Goal: Book appointment/travel/reservation

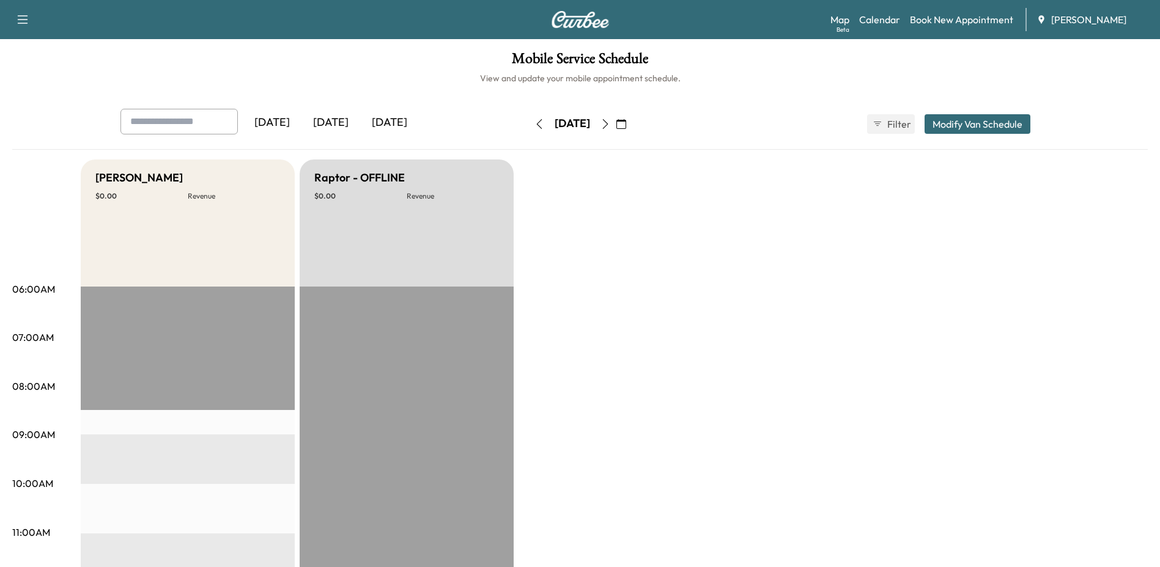
drag, startPoint x: 0, startPoint y: 0, endPoint x: 635, endPoint y: 124, distance: 646.5
click at [632, 124] on button "button" at bounding box center [621, 124] width 21 height 20
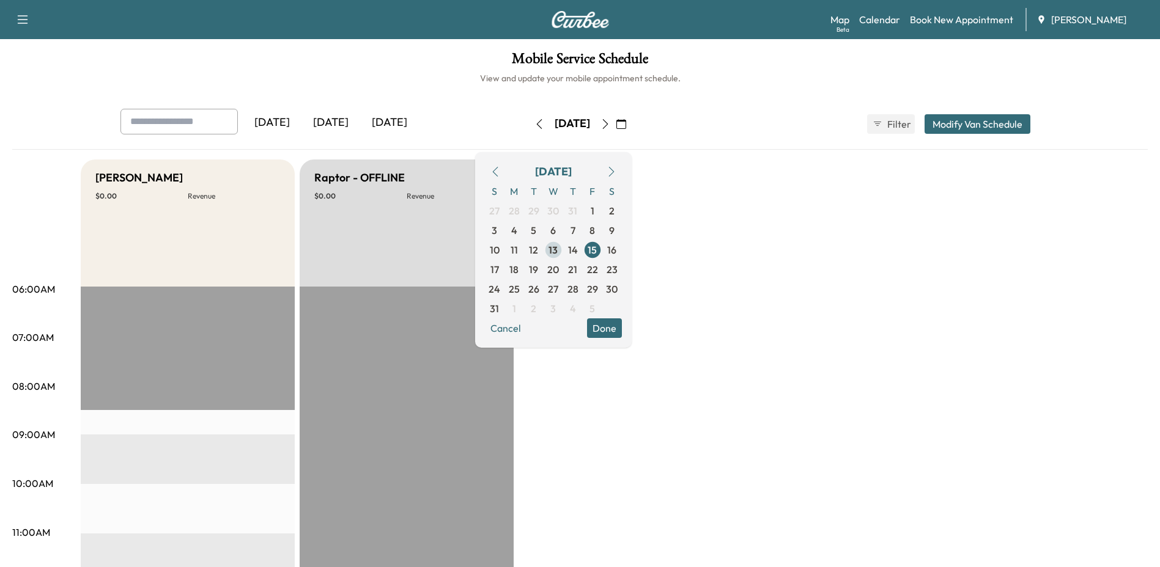
click at [558, 249] on span "13" at bounding box center [552, 250] width 9 height 15
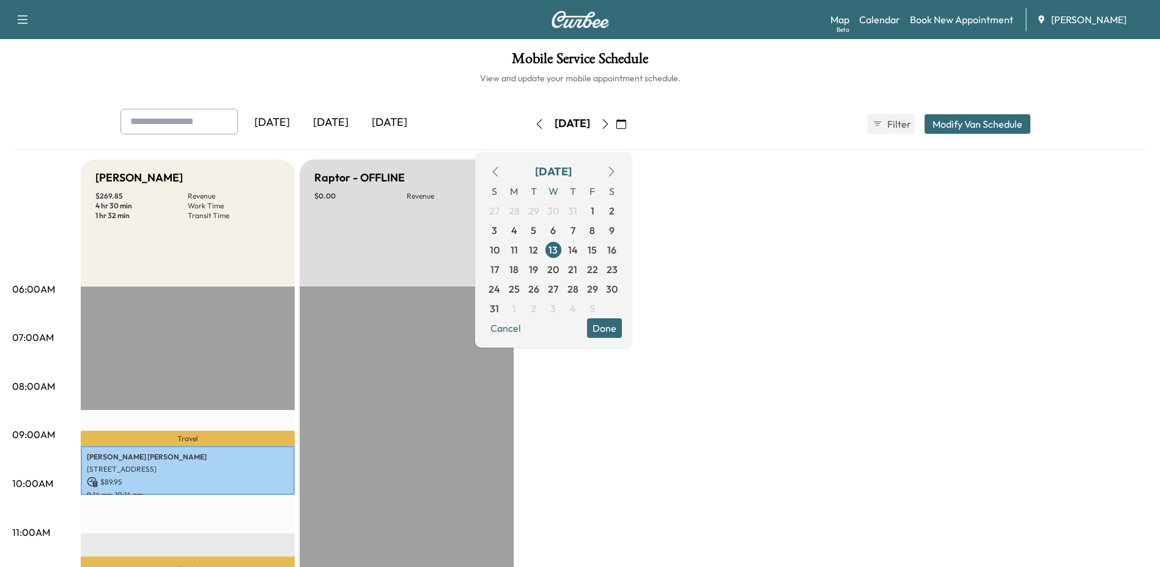
click at [622, 325] on button "Done" at bounding box center [604, 329] width 35 height 20
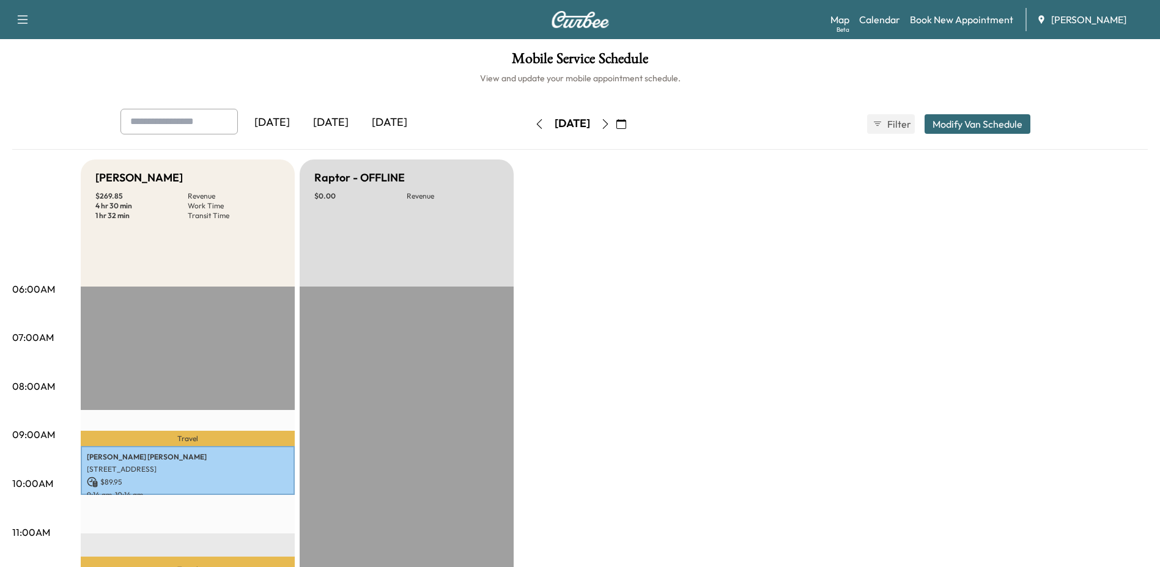
click at [610, 125] on icon "button" at bounding box center [605, 124] width 10 height 10
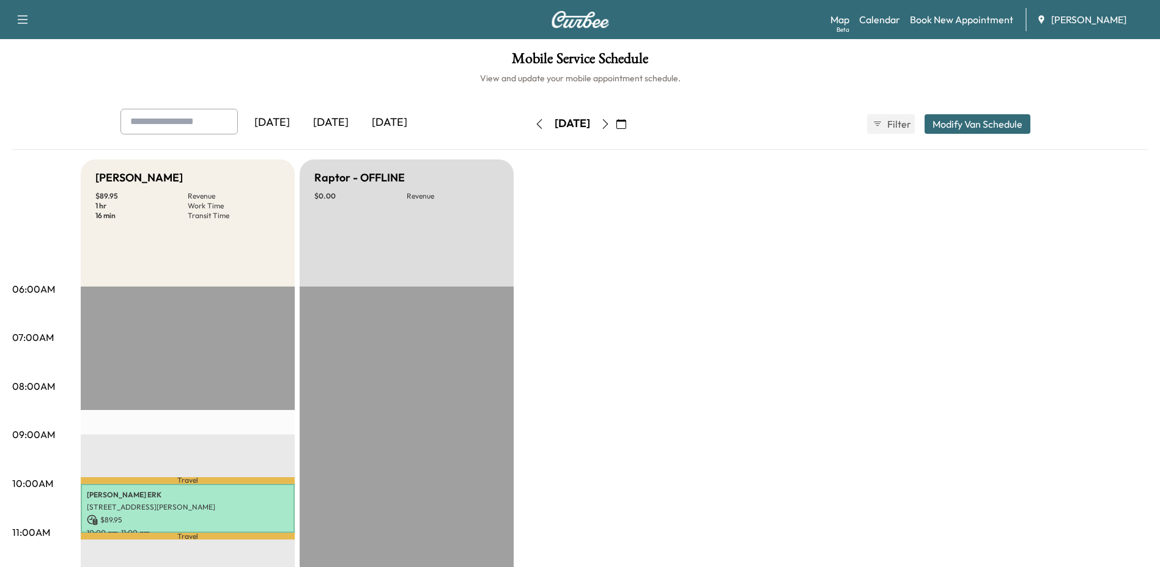
click at [608, 121] on icon "button" at bounding box center [605, 124] width 6 height 10
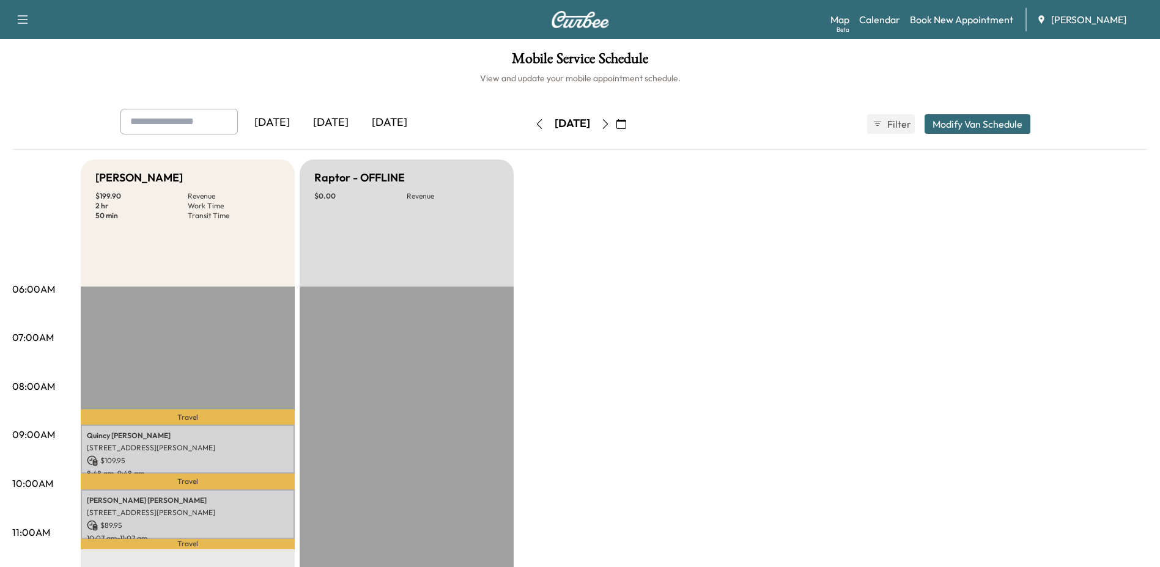
click at [536, 125] on icon "button" at bounding box center [539, 124] width 6 height 10
